Goal: Entertainment & Leisure: Consume media (video, audio)

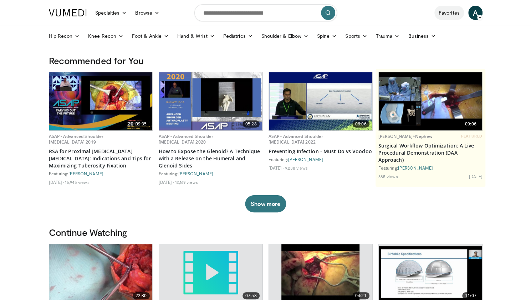
click at [450, 14] on link "Favorites" at bounding box center [449, 13] width 30 height 14
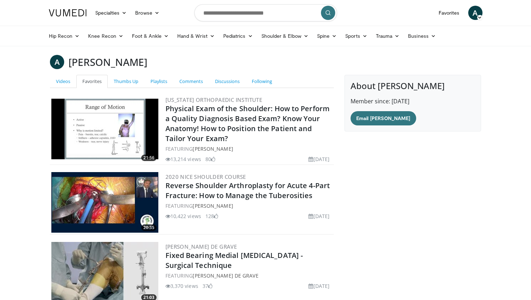
scroll to position [93, 0]
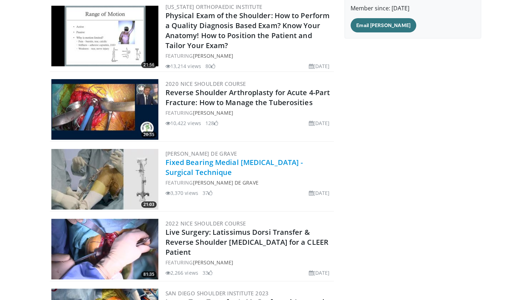
click at [200, 160] on link "Fixed Bearing Medial [MEDICAL_DATA] - Surgical Technique" at bounding box center [234, 168] width 138 height 20
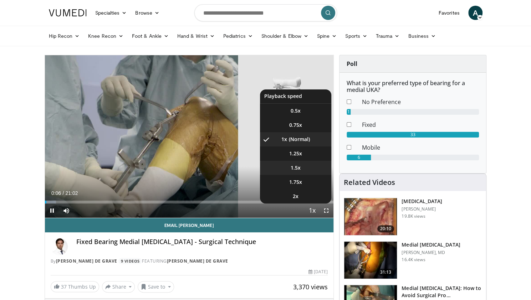
click at [296, 169] on span "1.5x" at bounding box center [295, 167] width 10 height 7
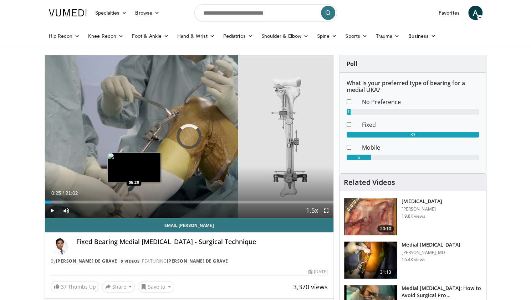
click at [134, 201] on div "Loaded : 6.28% 06:29 06:29" at bounding box center [189, 202] width 289 height 3
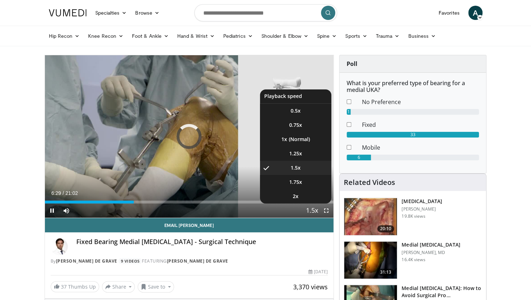
click at [313, 211] on span "Video Player" at bounding box center [312, 211] width 10 height 14
click at [300, 137] on li "1x" at bounding box center [295, 139] width 71 height 14
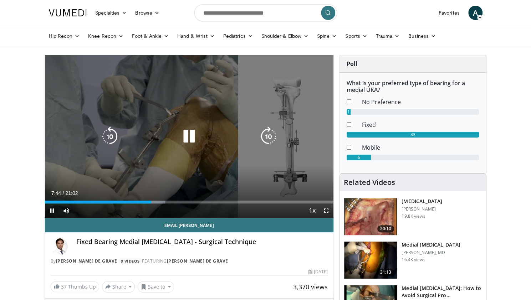
click at [270, 136] on icon "Video Player" at bounding box center [268, 137] width 20 height 20
click at [265, 134] on icon "Video Player" at bounding box center [268, 137] width 20 height 20
click at [190, 135] on icon "Video Player" at bounding box center [189, 137] width 20 height 20
click at [190, 134] on icon "Video Player" at bounding box center [189, 137] width 20 height 20
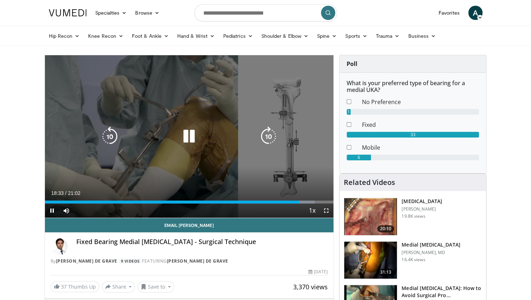
click at [188, 137] on icon "Video Player" at bounding box center [189, 137] width 20 height 20
